Goal: Transaction & Acquisition: Obtain resource

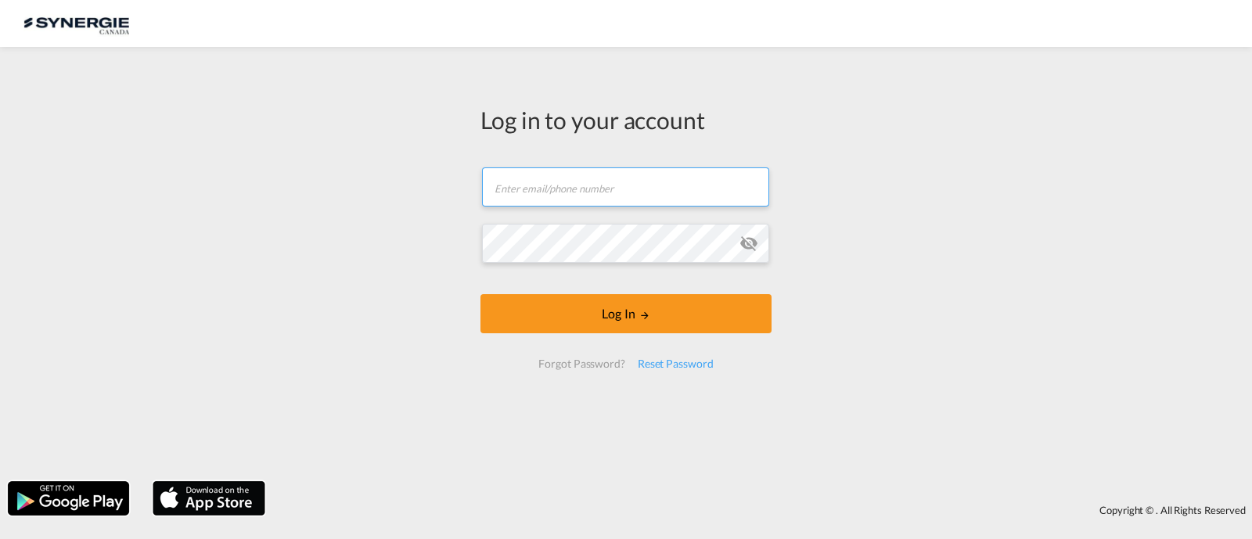
type input "[EMAIL_ADDRESS][DOMAIN_NAME]"
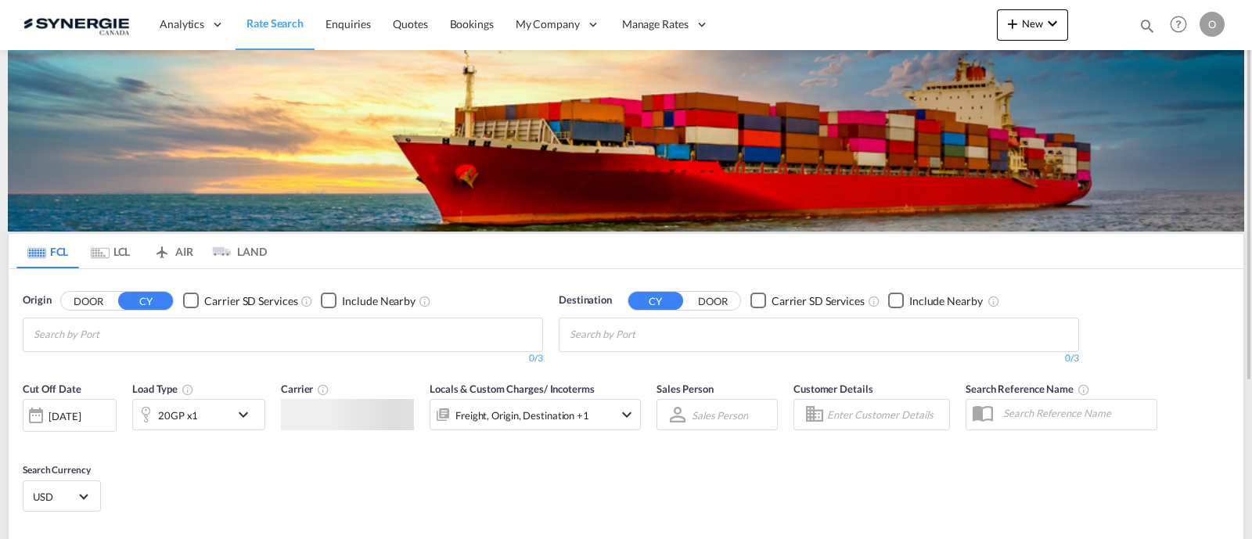
click at [1151, 28] on md-icon "icon-magnify" at bounding box center [1147, 25] width 17 height 17
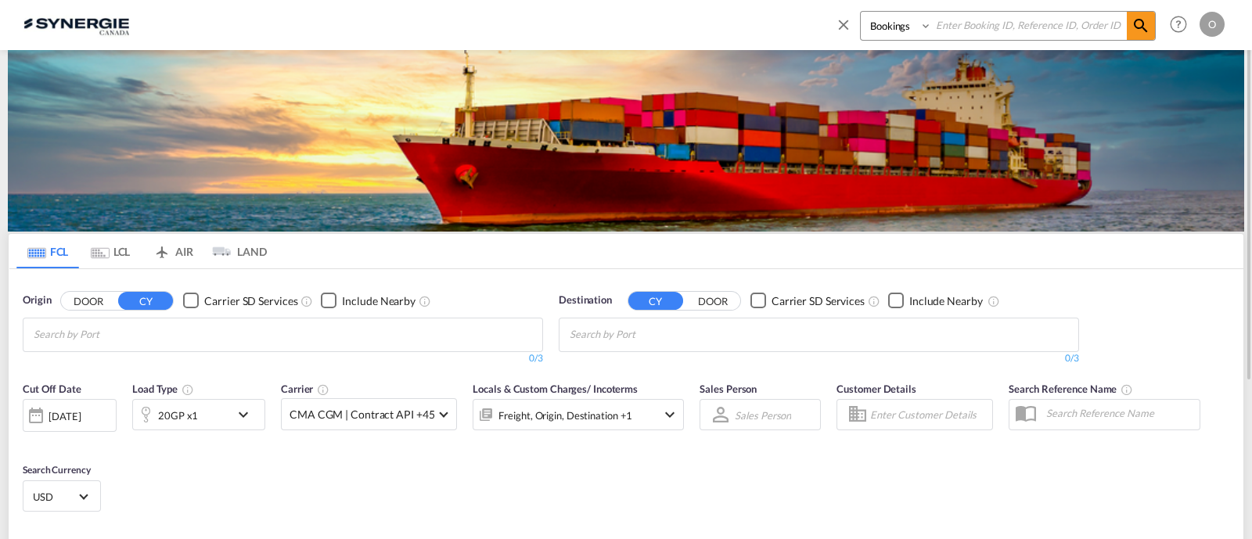
click at [890, 38] on select "Bookings Quotes Enquiries" at bounding box center [898, 26] width 74 height 28
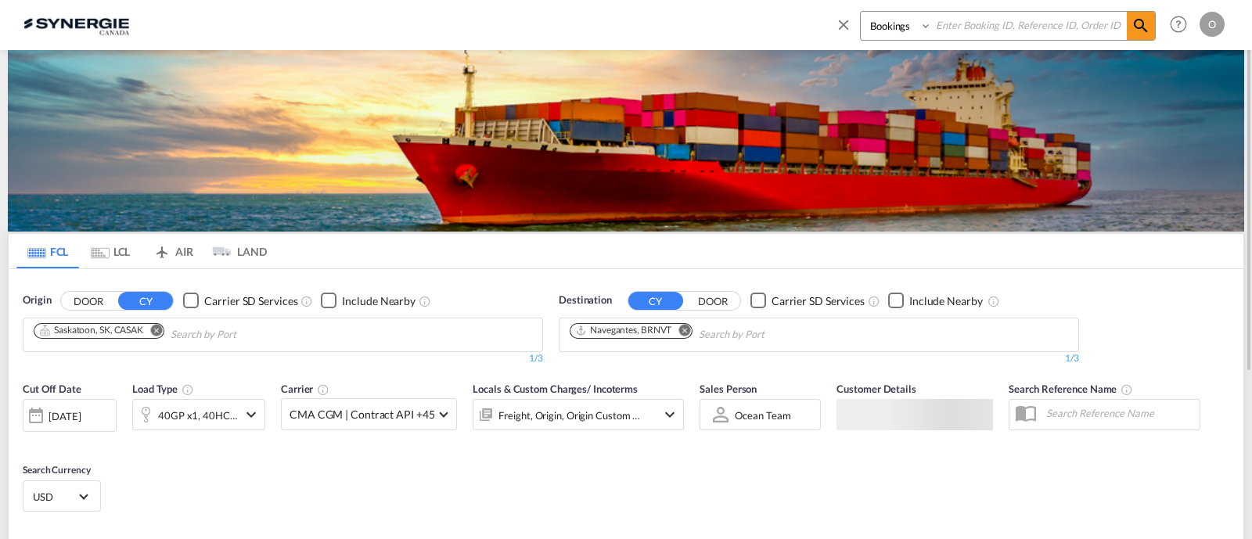
select select "Quotes"
click at [861, 12] on select "Bookings Quotes Enquiries" at bounding box center [898, 26] width 74 height 28
click at [1064, 12] on input at bounding box center [1029, 25] width 195 height 27
paste input "SYC000013708"
type input "SYC000013708"
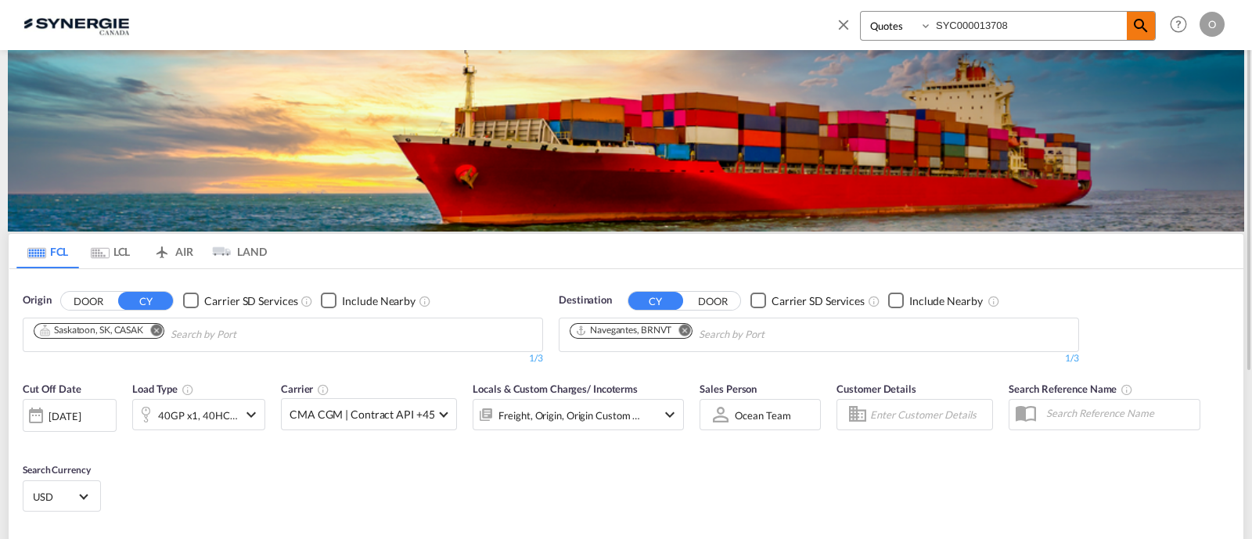
click at [1144, 25] on md-icon "icon-magnify" at bounding box center [1141, 25] width 19 height 19
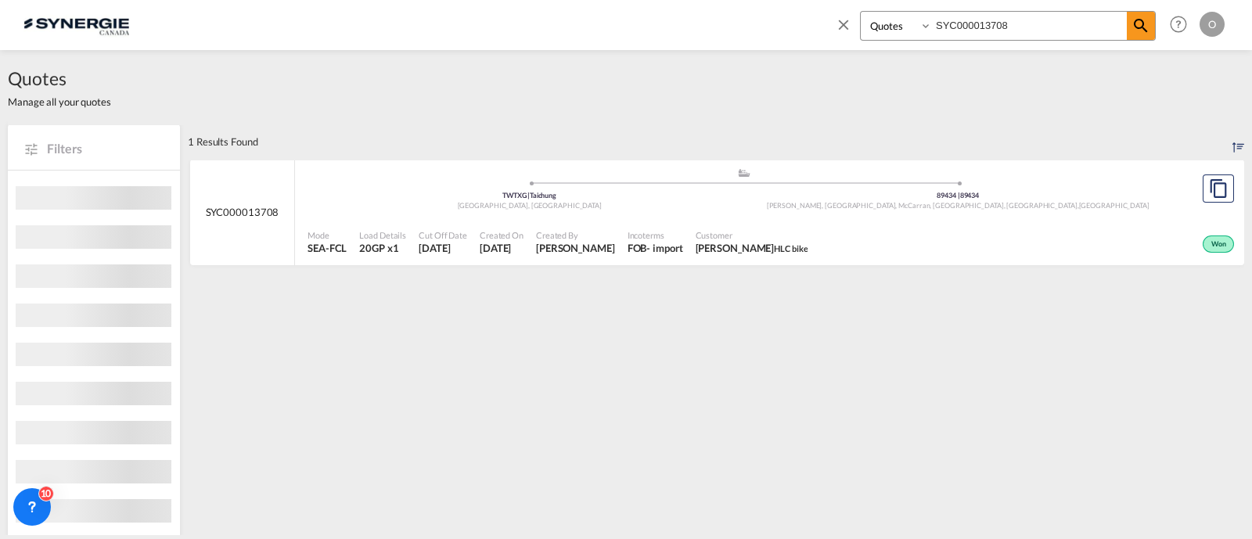
click at [690, 223] on div "Customer Hala Laalj HLC bike" at bounding box center [752, 242] width 125 height 39
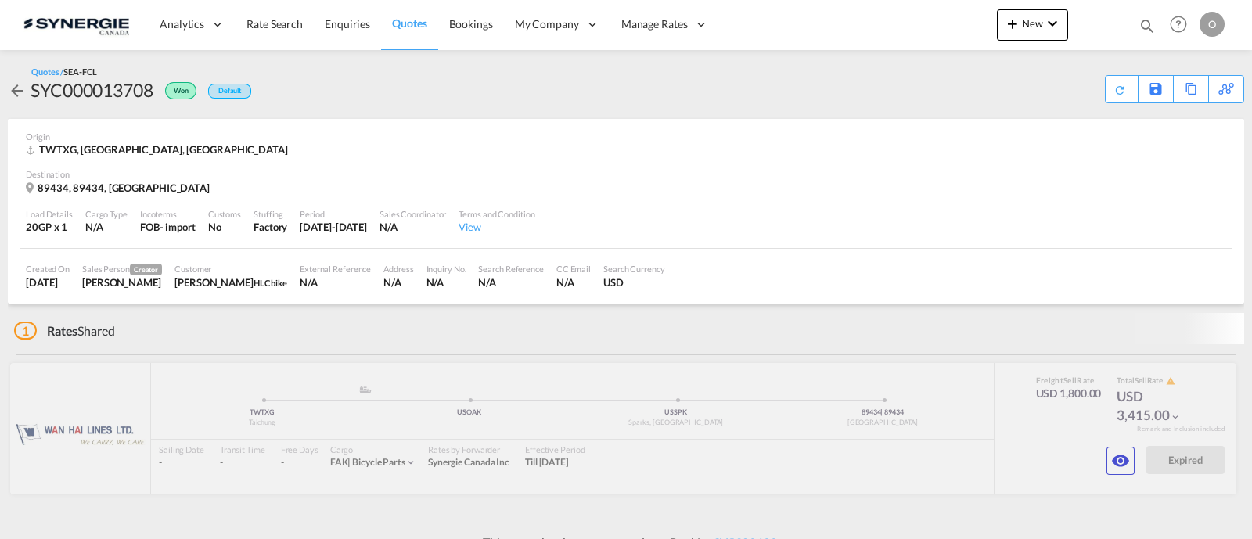
scroll to position [14, 0]
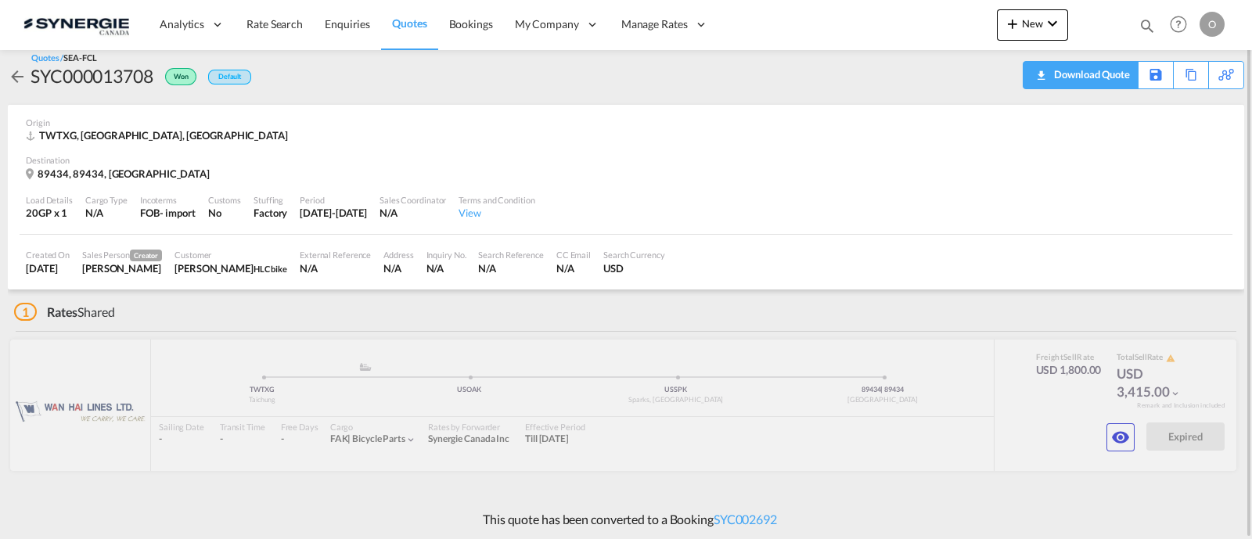
click at [1111, 79] on div "Download Quote" at bounding box center [1090, 74] width 80 height 25
click at [1113, 428] on md-icon "icon-eye" at bounding box center [1120, 437] width 19 height 19
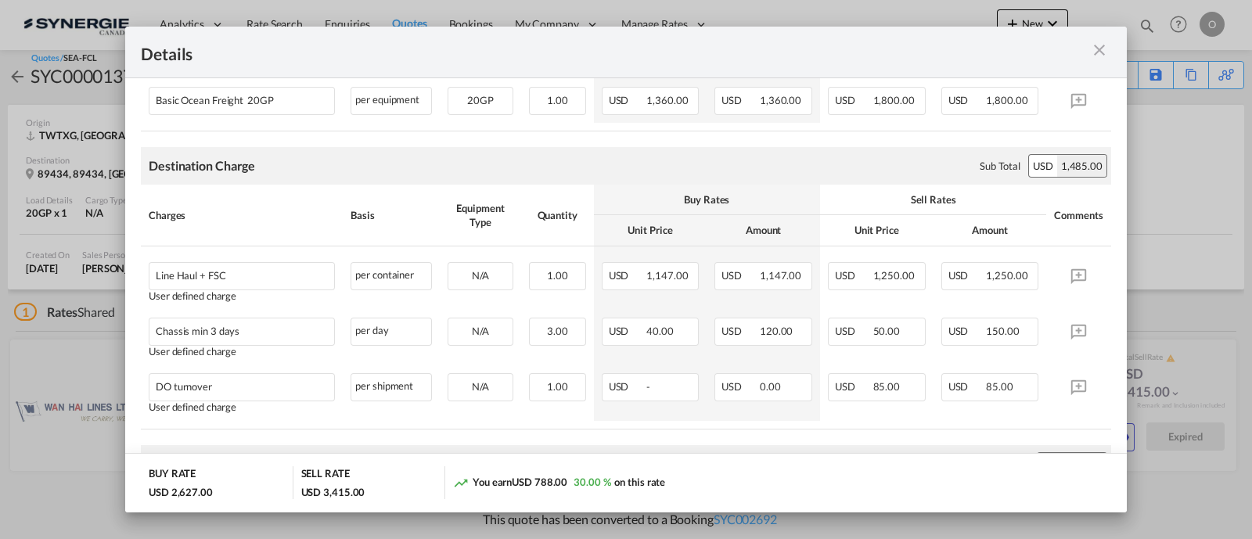
scroll to position [456, 0]
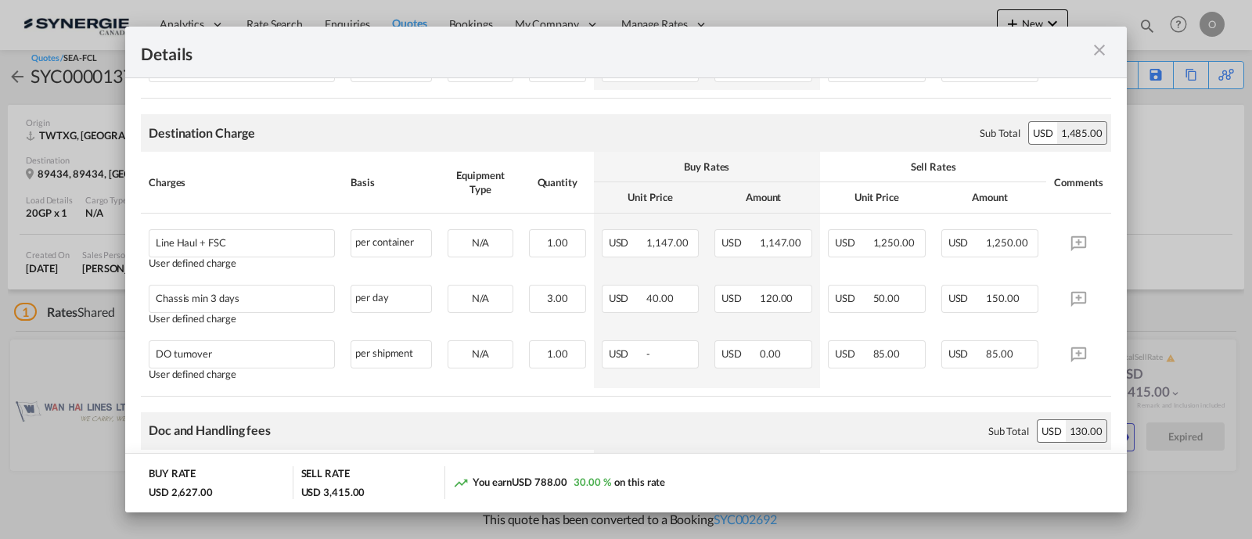
click at [1095, 49] on md-icon "icon-close m-3 fg-AAA8AD cursor" at bounding box center [1099, 50] width 19 height 19
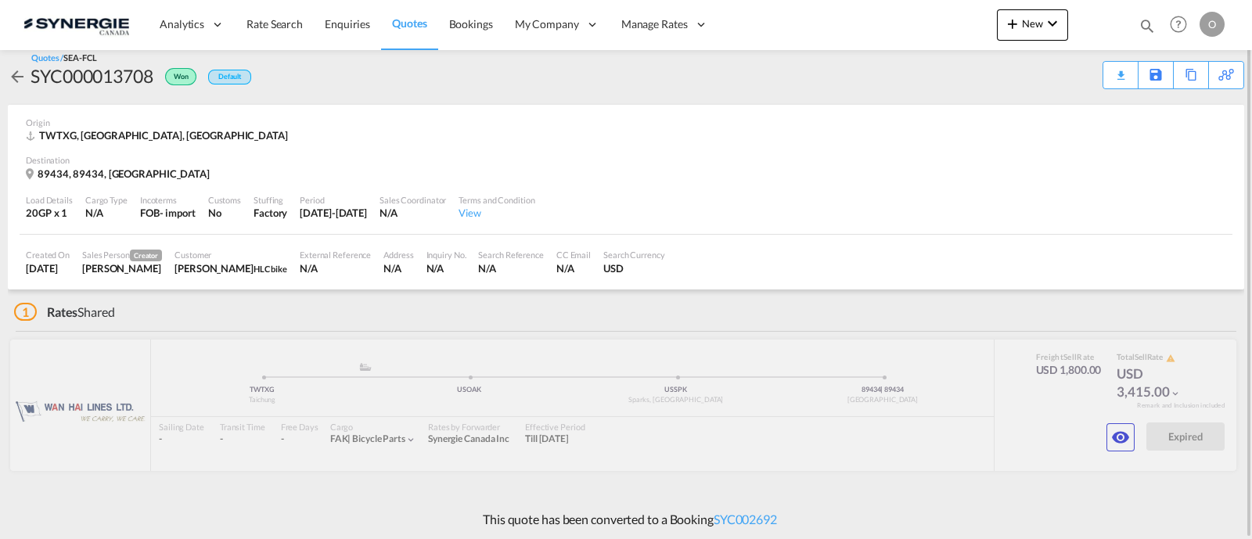
click at [1151, 23] on md-icon "icon-magnify" at bounding box center [1147, 25] width 17 height 17
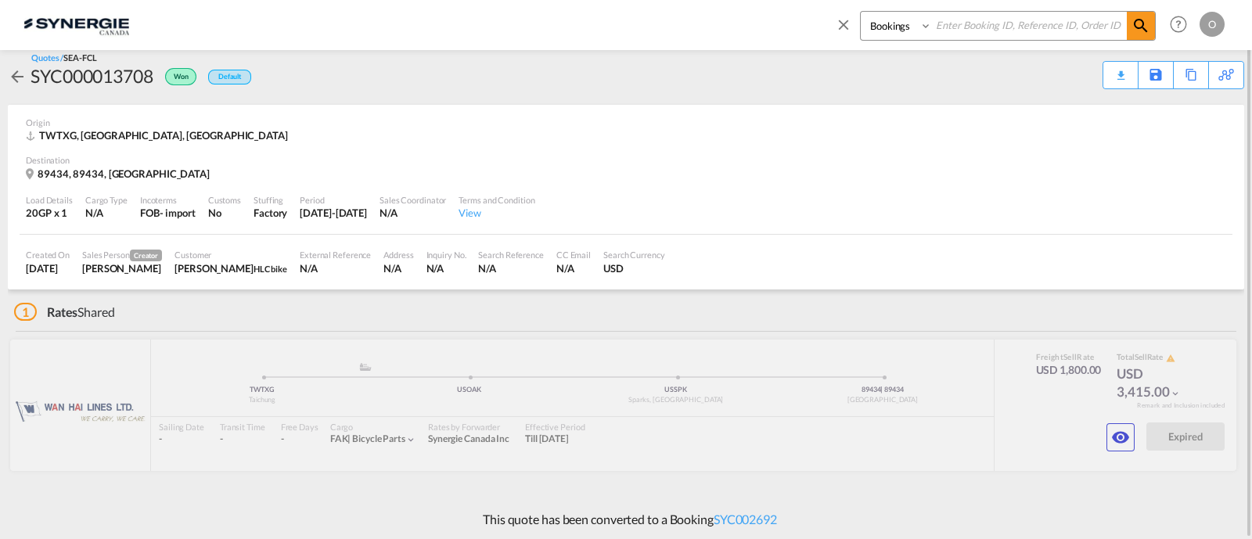
click at [920, 35] on select "Bookings Quotes Enquiries" at bounding box center [898, 26] width 74 height 28
select select "Quotes"
click at [861, 12] on select "Bookings Quotes Enquiries" at bounding box center [898, 26] width 74 height 28
click at [942, 29] on input at bounding box center [1029, 25] width 195 height 27
paste input "SYC000013622"
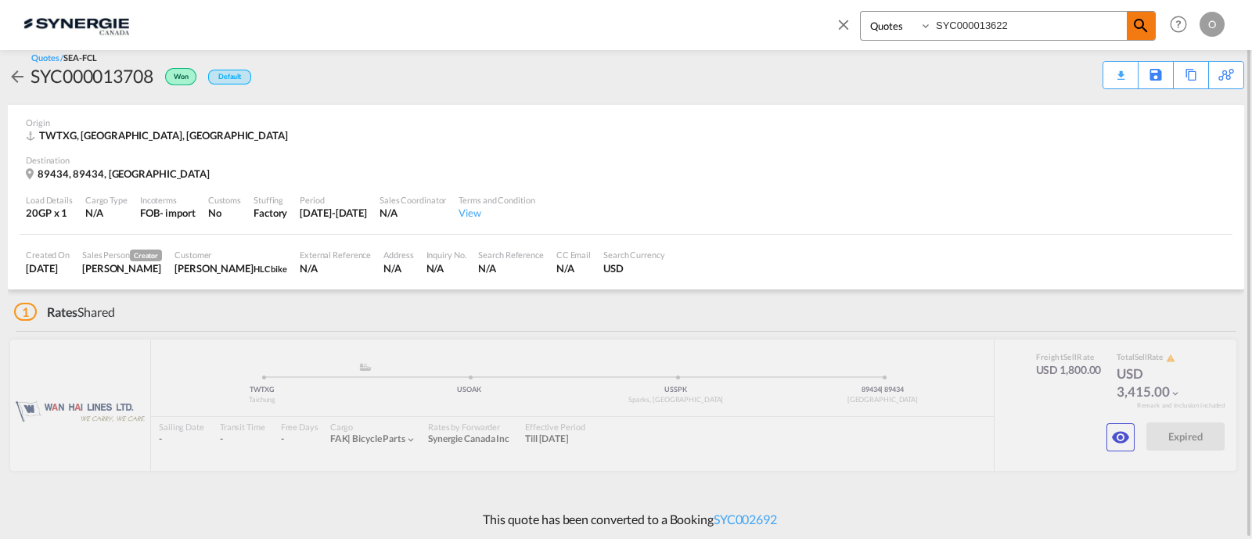
type input "SYC000013622"
click at [1145, 25] on md-icon "icon-magnify" at bounding box center [1141, 25] width 19 height 19
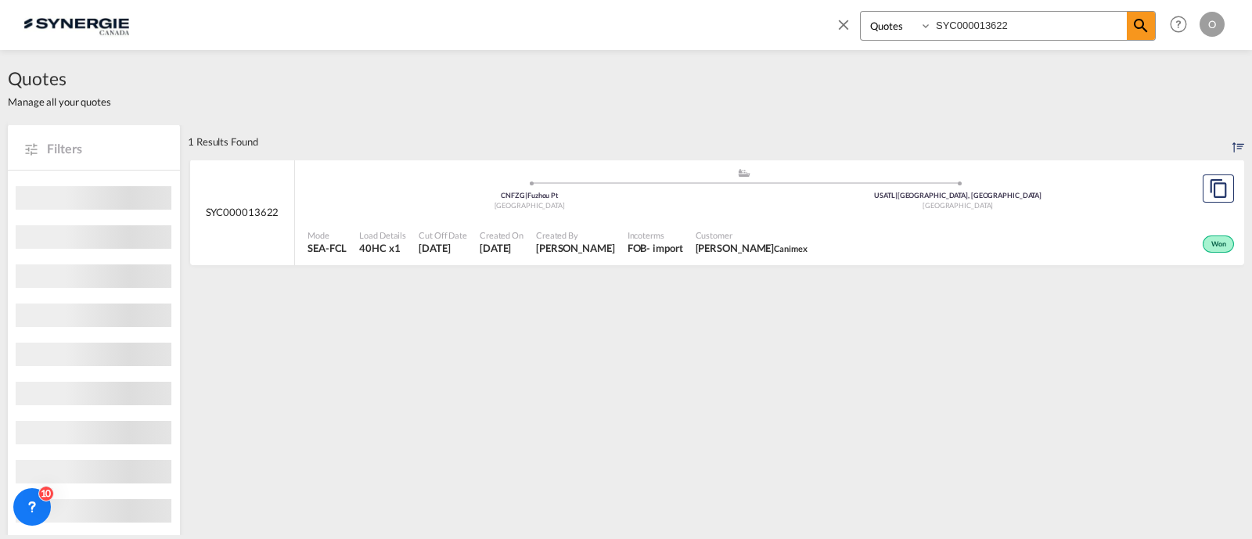
click at [762, 213] on div ".a{fill:#aaa8ad;} .a{fill:#aaa8ad;} CNFZG | Fuzhou Pt [GEOGRAPHIC_DATA] [GEOGRA…" at bounding box center [744, 190] width 873 height 47
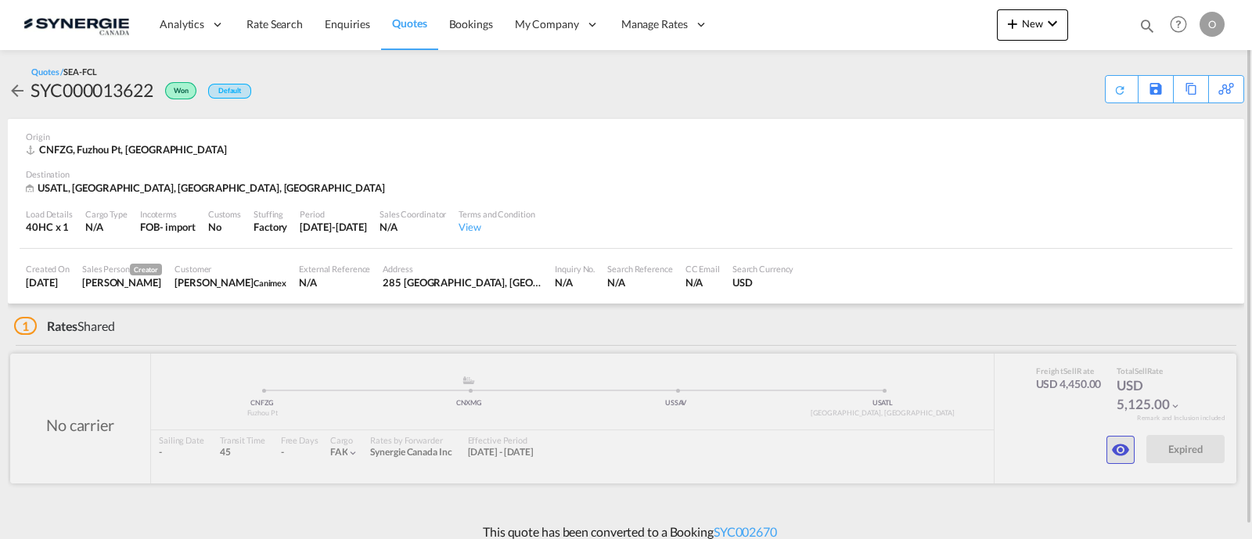
click at [1116, 450] on md-icon "icon-eye" at bounding box center [1120, 450] width 19 height 19
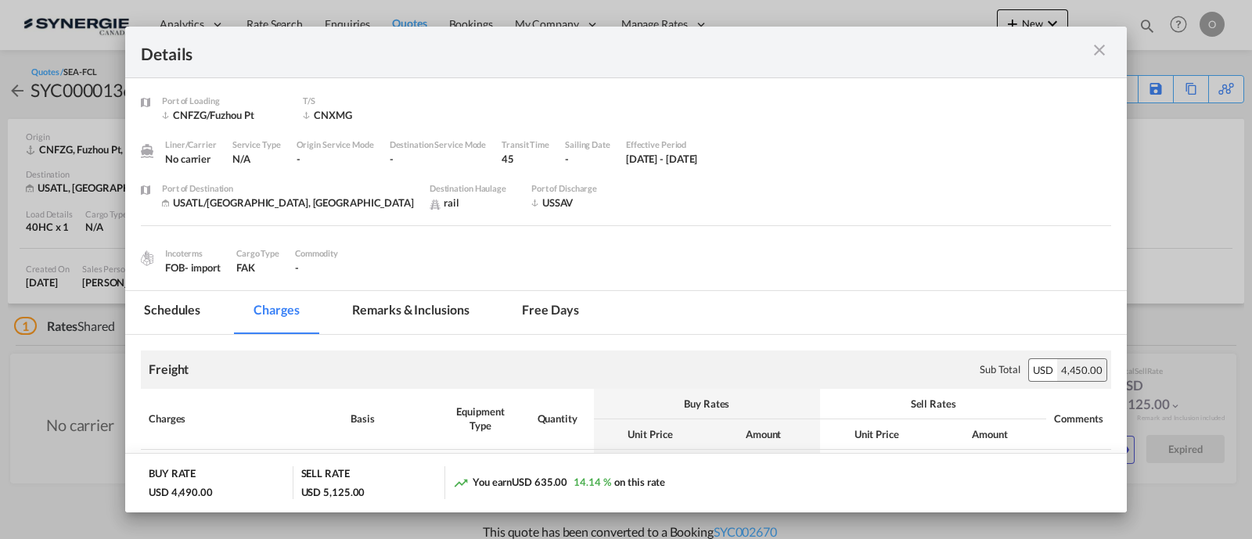
click at [446, 304] on md-tab-item "Remarks & Inclusions" at bounding box center [410, 312] width 154 height 43
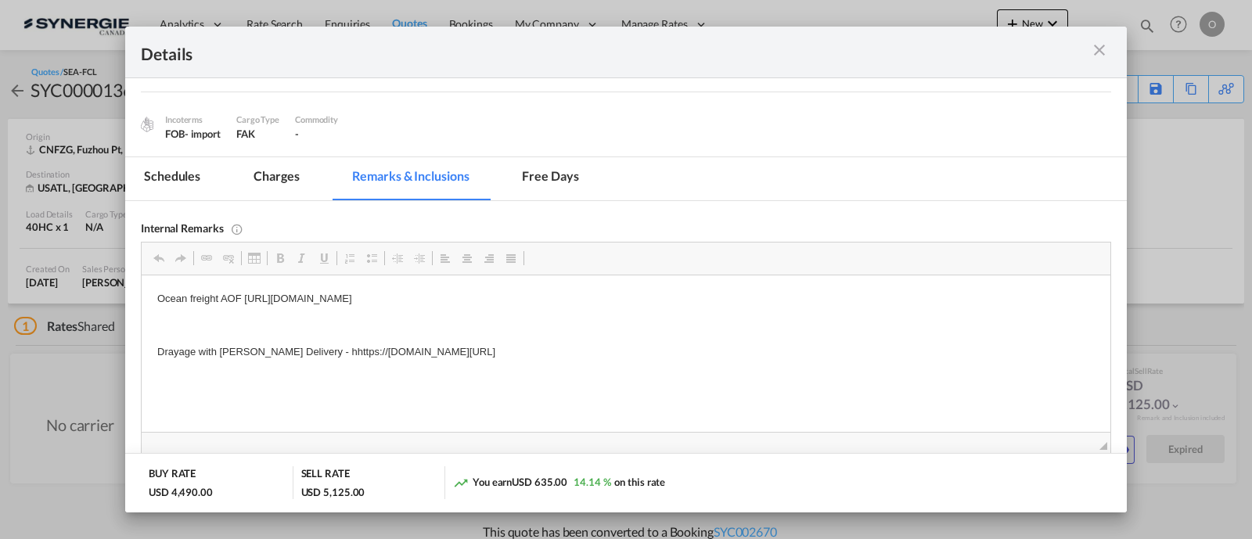
scroll to position [150, 0]
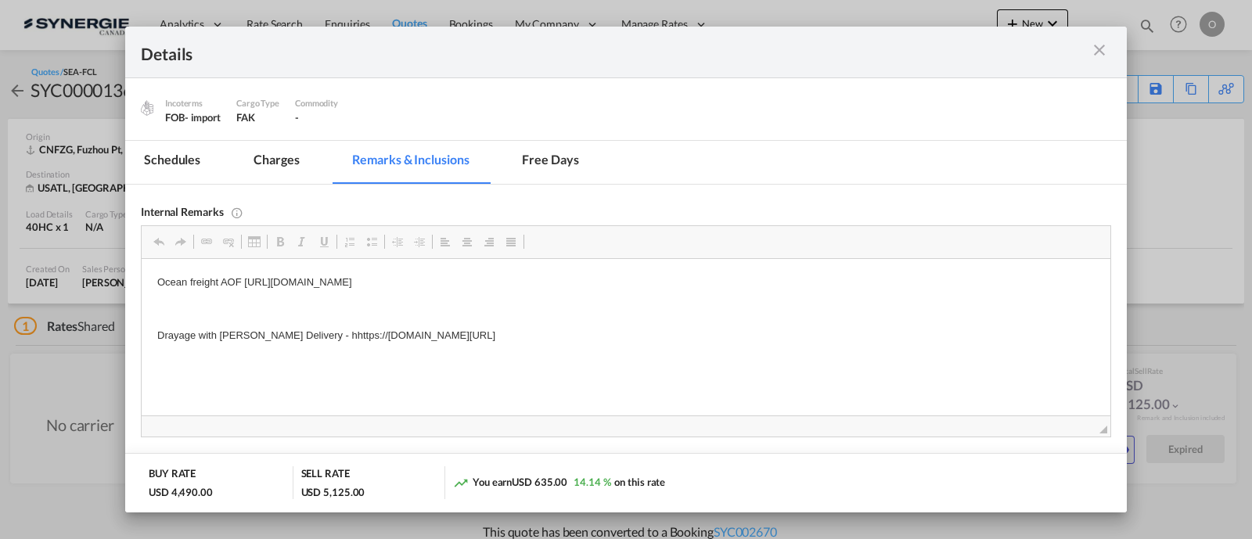
drag, startPoint x: 748, startPoint y: 337, endPoint x: 564, endPoint y: 343, distance: 184.8
drag, startPoint x: 746, startPoint y: 335, endPoint x: 297, endPoint y: 337, distance: 448.5
click at [297, 337] on p "Drayage with EVANS Delivery - hhttps://app.frontapp.com/open/cnv_q1i3irz?key=GR…" at bounding box center [626, 336] width 938 height 16
copy p "hhttps://app.frontapp.com/open/cnv_q1i3irz?key=GRpMHNga5uOXMXNqPkgTY9R3gQOMzh6i"
drag, startPoint x: 737, startPoint y: 333, endPoint x: 361, endPoint y: 331, distance: 375.7
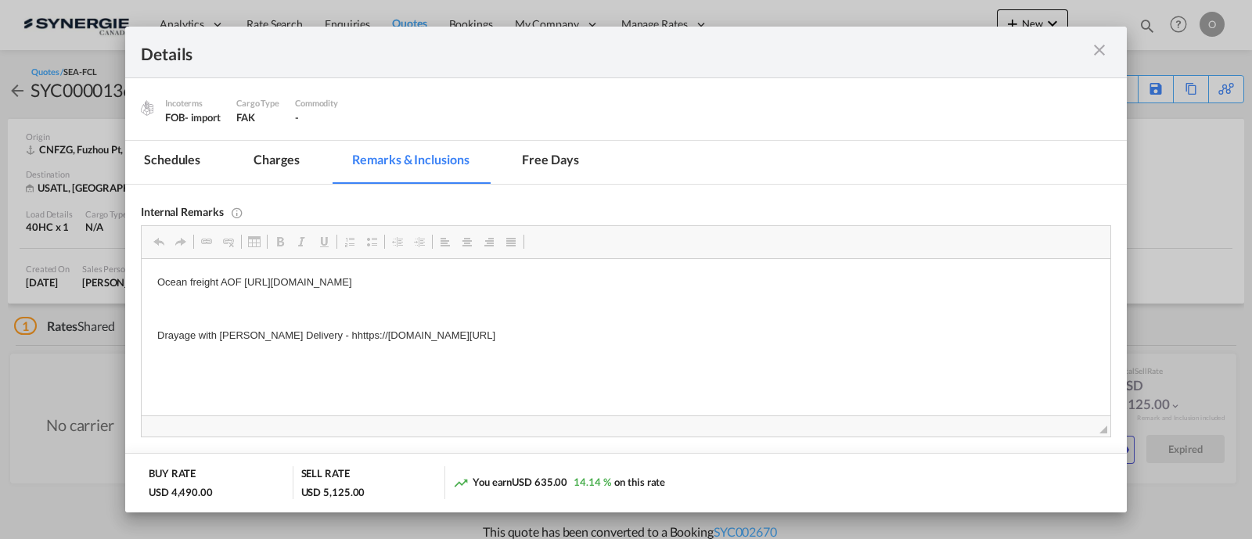
drag, startPoint x: 302, startPoint y: 335, endPoint x: 731, endPoint y: 331, distance: 428.9
click at [731, 331] on p "Drayage with EVANS Delivery - hhttps://app.frontapp.com/open/cnv_q1i3irz?key=GR…" at bounding box center [626, 336] width 938 height 16
copy p "hhttps://app.frontapp.com/open/cnv_q1i3irz?key=GRpMHNga5uOXMXNqPkgTY9R3gQOMzh6i"
drag, startPoint x: 308, startPoint y: 335, endPoint x: 764, endPoint y: 333, distance: 455.5
click at [764, 333] on p "Drayage with EVANS Delivery - hhttps://app.frontapp.com/open/cnv_q1i3irz?key=GR…" at bounding box center [626, 336] width 938 height 16
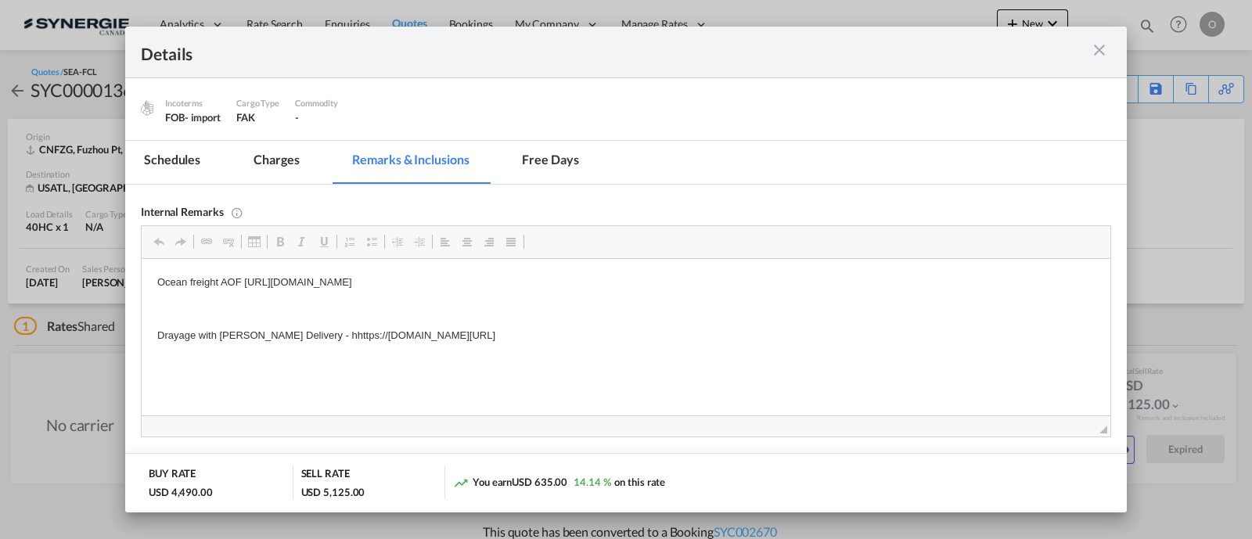
copy p "https://app.frontapp.com/open/cnv_q1i3irz?key=GRpMHNga5uOXMXNqPkgTY9R3gQOMzh6i"
